Goal: Check status: Check status

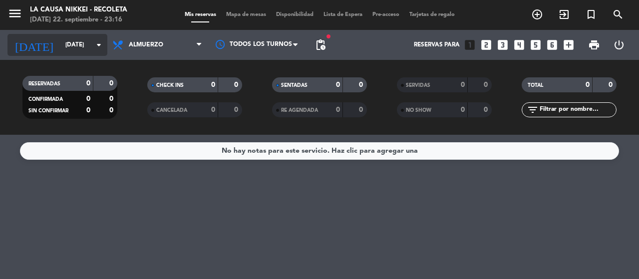
click at [98, 52] on input "[DATE]" at bounding box center [99, 44] width 79 height 17
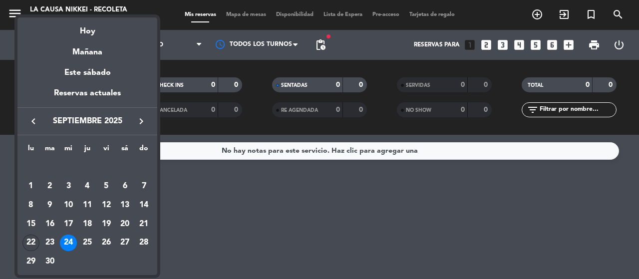
click at [36, 238] on div "22" at bounding box center [30, 243] width 17 height 17
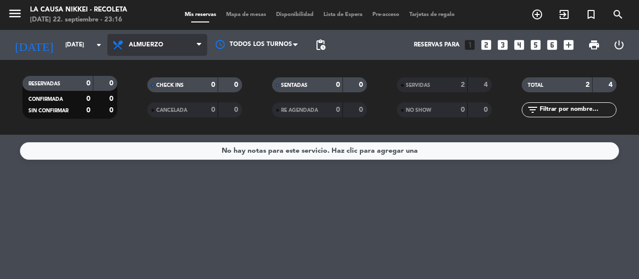
click at [143, 46] on span "Almuerzo" at bounding box center [146, 44] width 34 height 7
click at [141, 136] on ng-component "menu La Causa Nikkei - Recoleta [DATE] 22. septiembre - 23:16 Mis reservas Mapa…" at bounding box center [319, 139] width 639 height 279
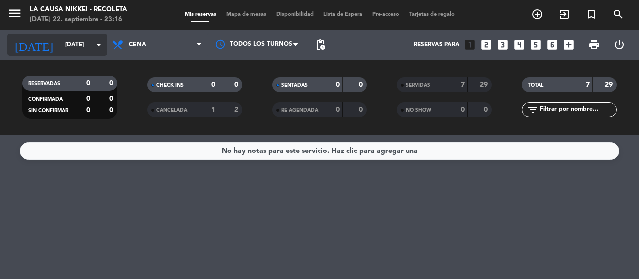
click at [60, 41] on input "[DATE]" at bounding box center [99, 44] width 79 height 17
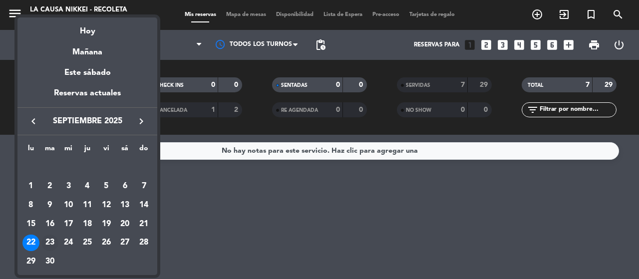
click at [48, 247] on div "23" at bounding box center [49, 243] width 17 height 17
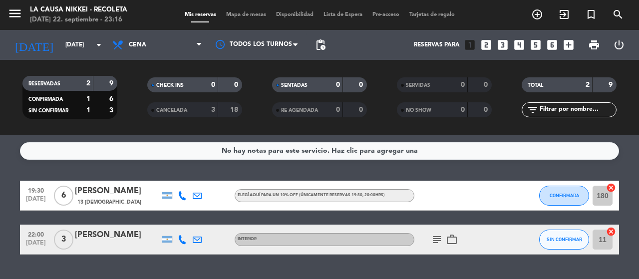
click at [436, 242] on icon "subject" at bounding box center [437, 240] width 12 height 12
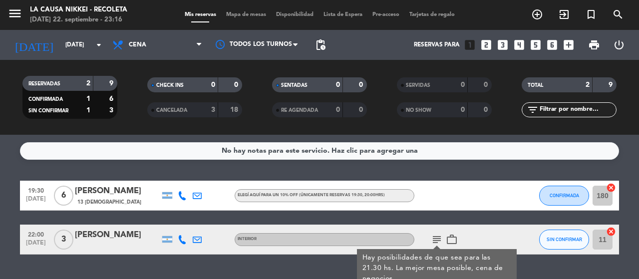
scroll to position [25, 0]
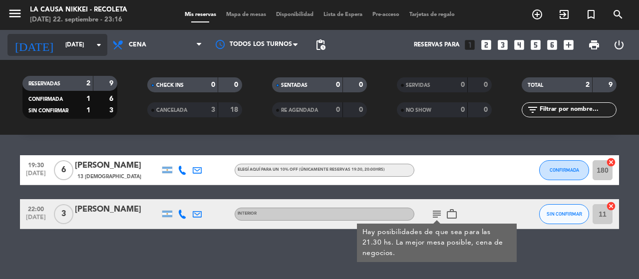
click at [85, 47] on input "[DATE]" at bounding box center [99, 44] width 79 height 17
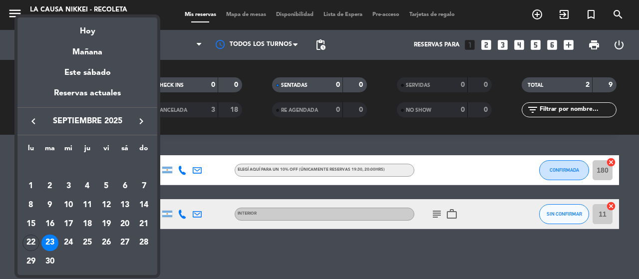
click at [74, 237] on div "24" at bounding box center [68, 243] width 17 height 17
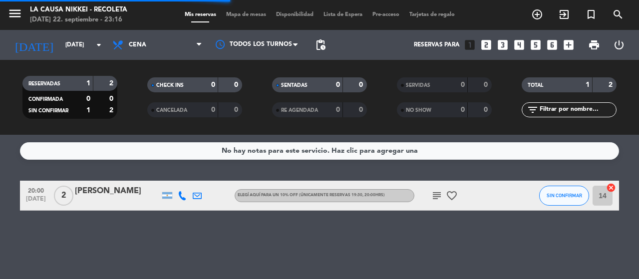
scroll to position [0, 0]
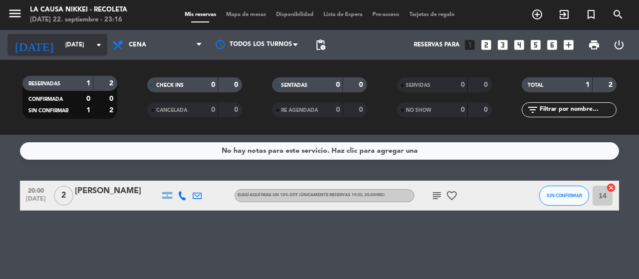
click at [60, 51] on input "[DATE]" at bounding box center [99, 44] width 79 height 17
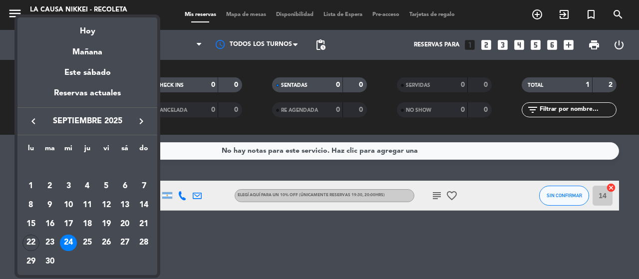
click at [38, 238] on td "22" at bounding box center [30, 243] width 19 height 19
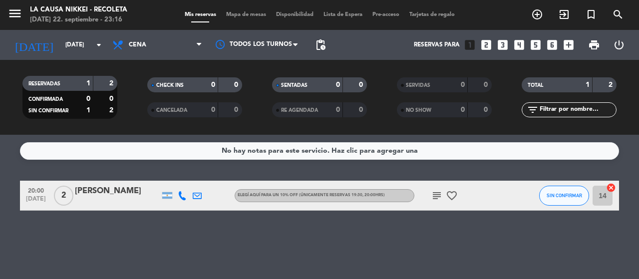
type input "[DATE]"
